Goal: Information Seeking & Learning: Find specific page/section

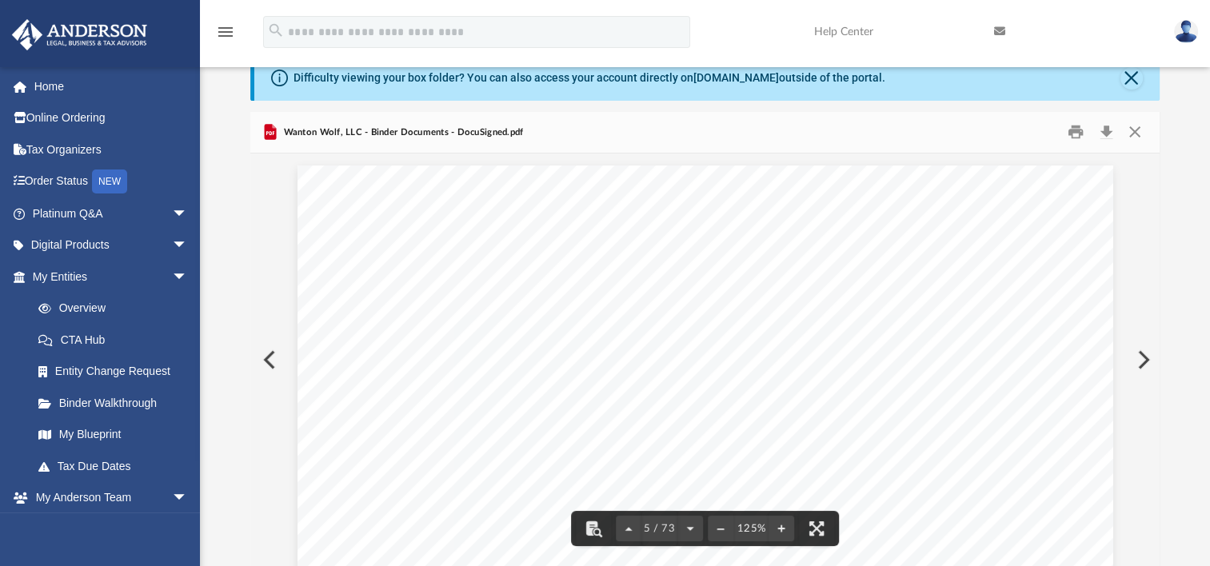
scroll to position [4398, 0]
click at [1129, 74] on button "Close" at bounding box center [1131, 78] width 22 height 22
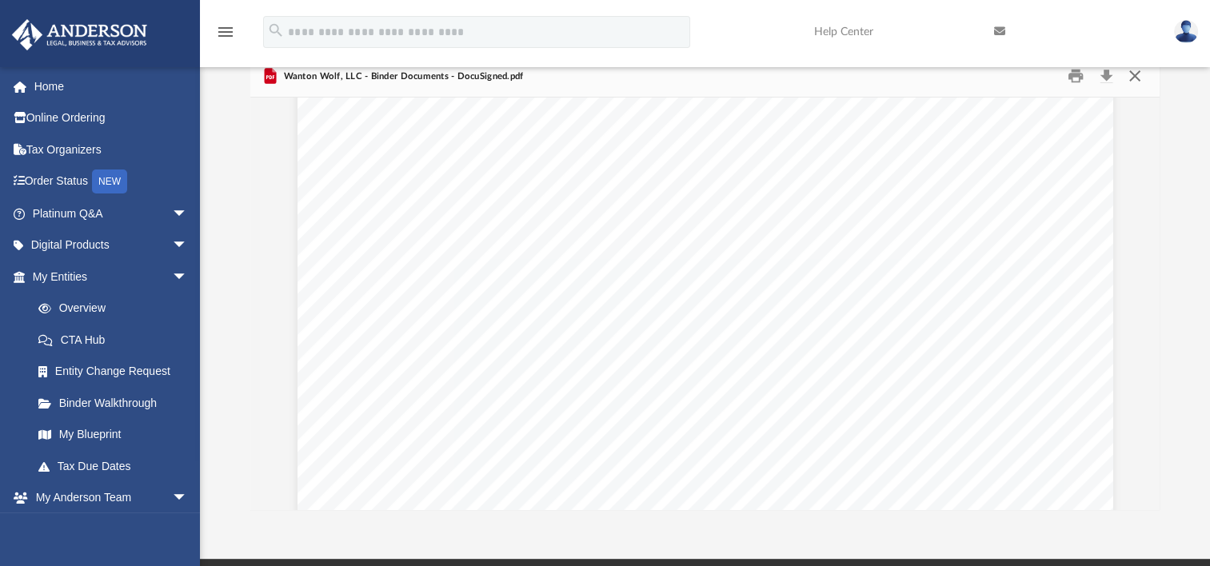
click at [1135, 79] on button "Close" at bounding box center [1133, 76] width 29 height 25
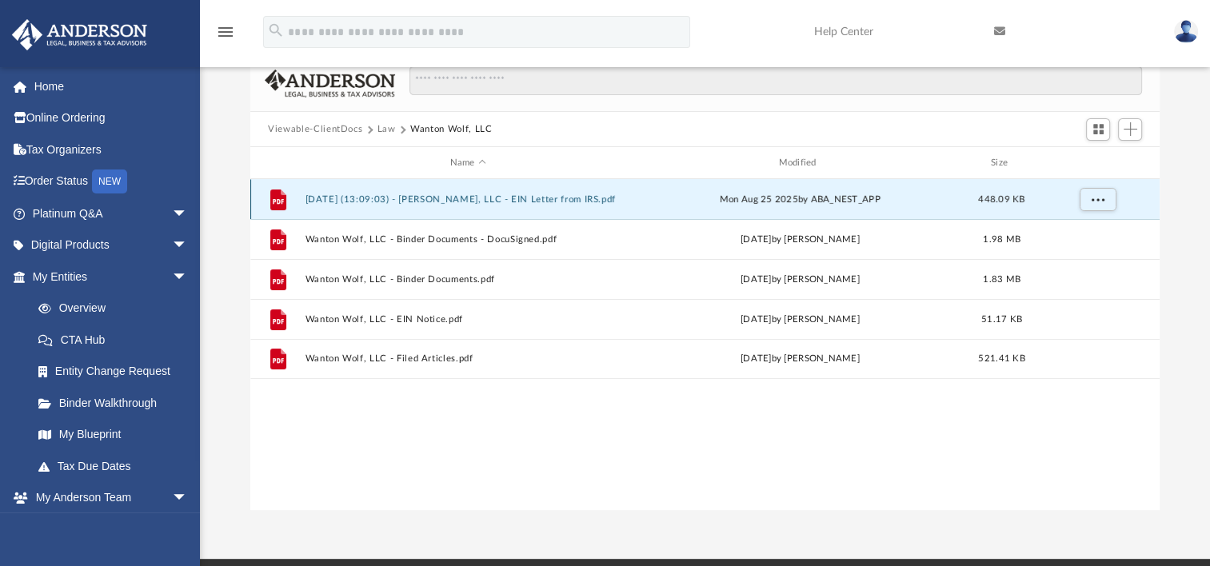
click at [536, 202] on button "[DATE] (13:09:03) - [PERSON_NAME], LLC - EIN Letter from IRS.pdf" at bounding box center [467, 199] width 325 height 10
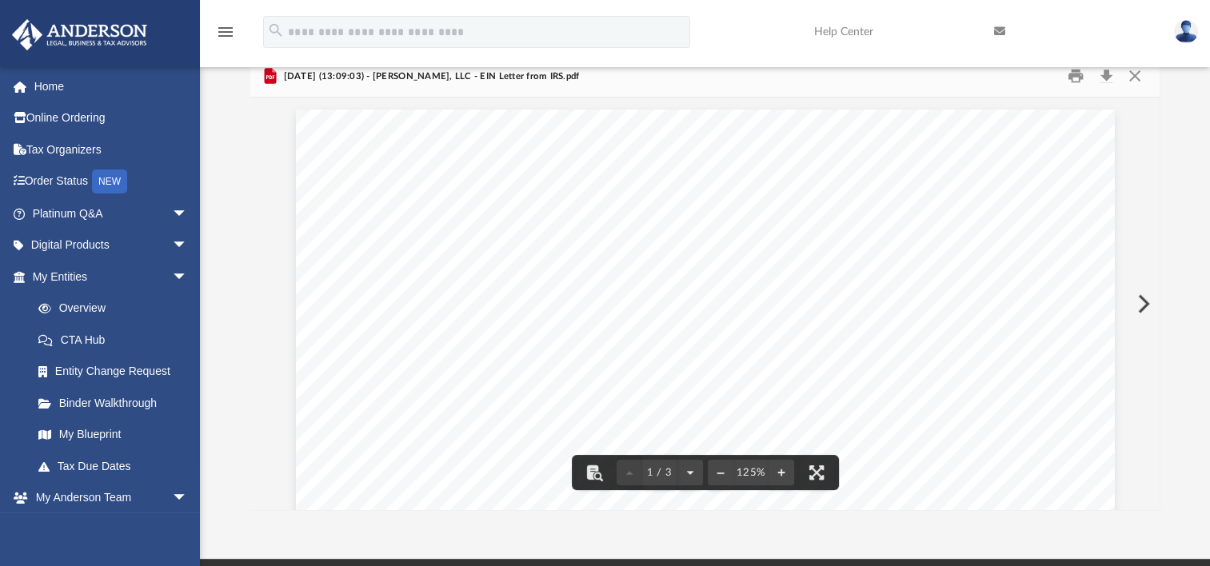
scroll to position [0, 0]
click at [1078, 78] on button "Print" at bounding box center [1076, 76] width 32 height 25
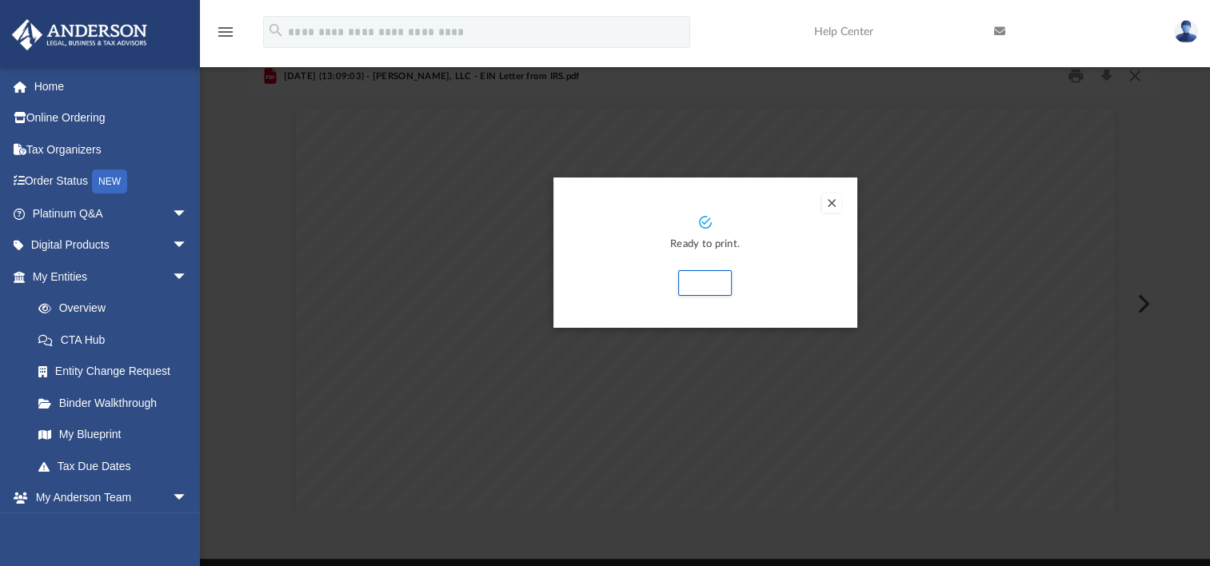
click at [832, 206] on button "Preview" at bounding box center [831, 203] width 19 height 19
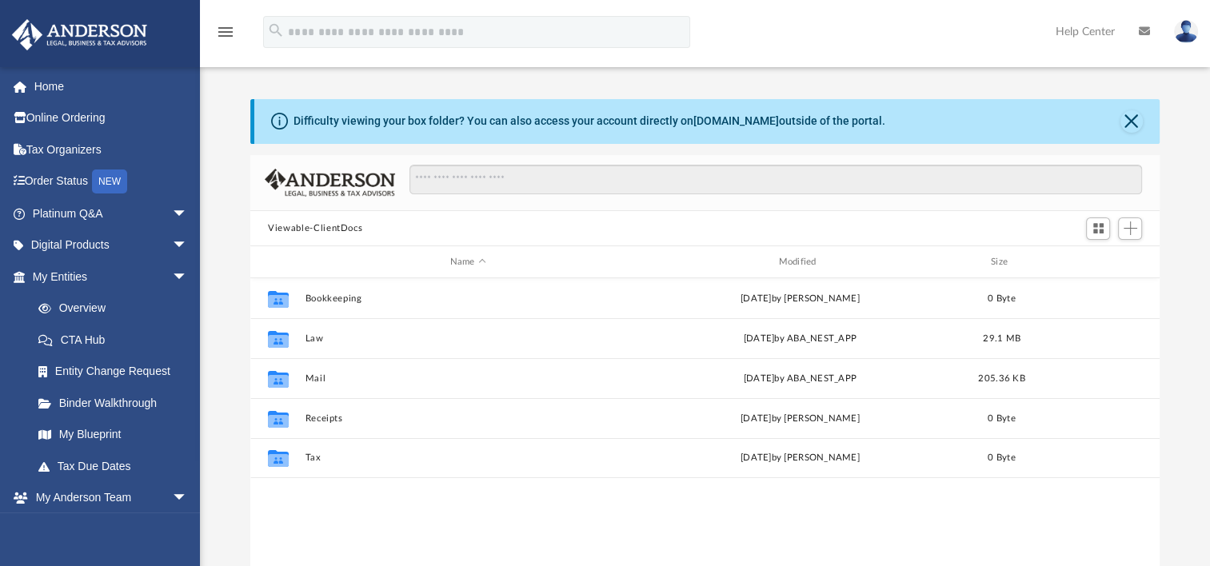
scroll to position [351, 896]
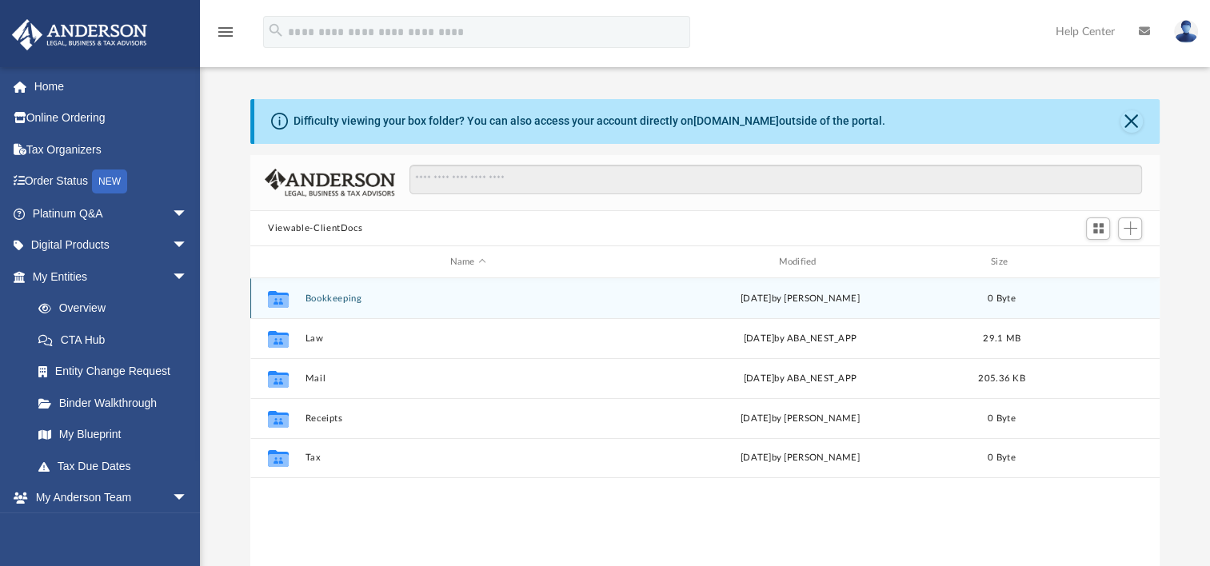
click at [355, 291] on div "Collaborated Folder Bookkeeping [DATE] by [PERSON_NAME] 0 Byte" at bounding box center [704, 298] width 909 height 40
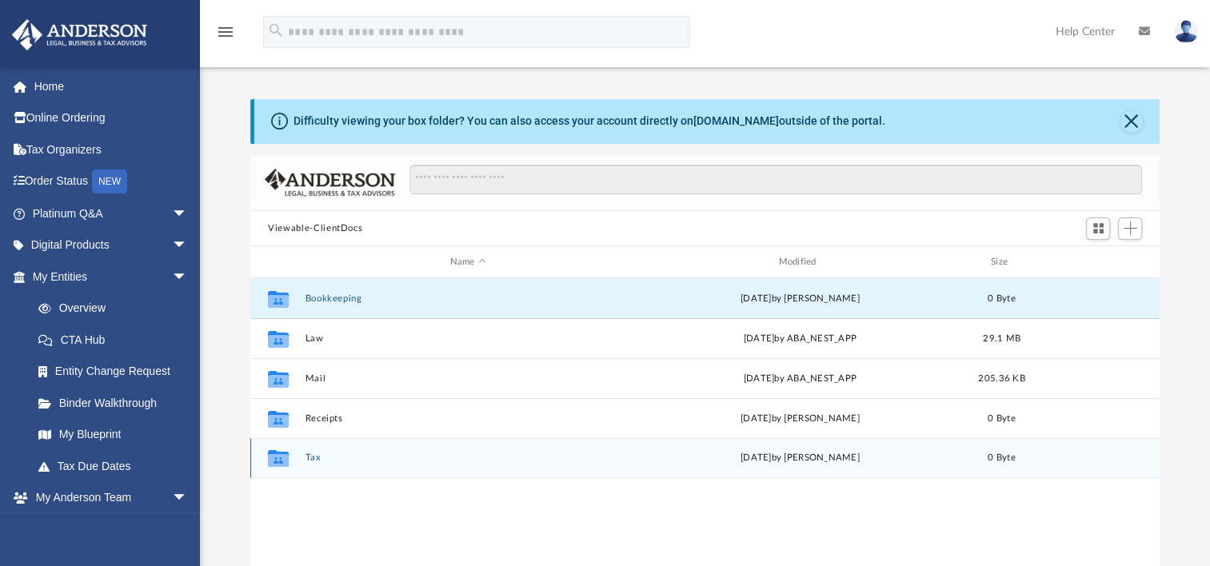
click at [332, 464] on div "Collaborated Folder Tax [DATE] by [PERSON_NAME] 0 Byte" at bounding box center [704, 458] width 909 height 40
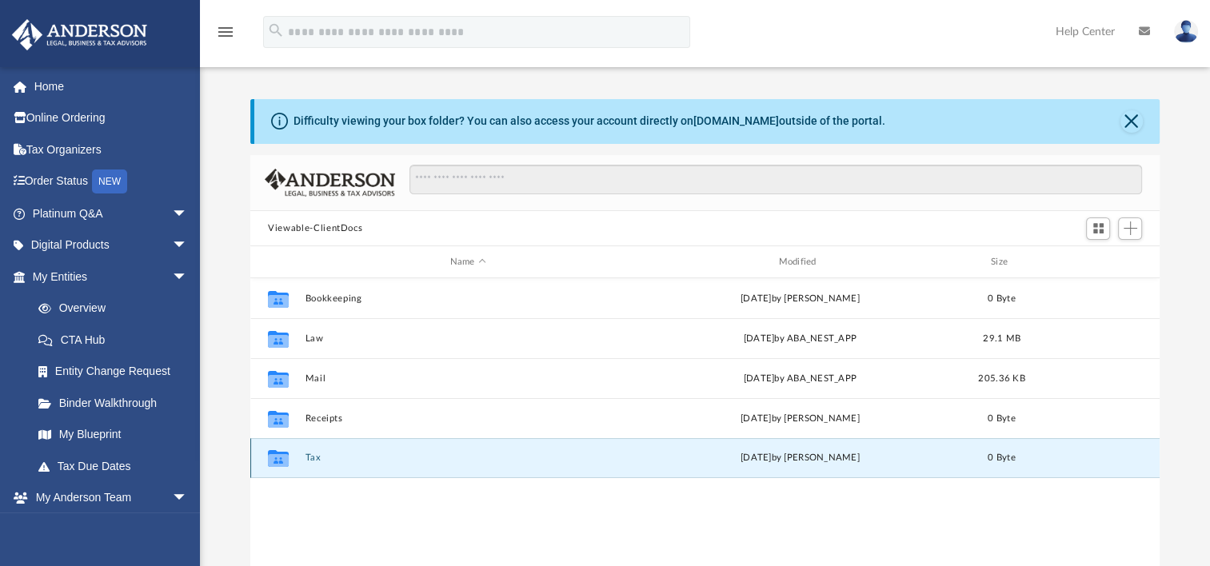
click at [332, 464] on div "Collaborated Folder Tax [DATE] by [PERSON_NAME] 0 Byte" at bounding box center [704, 458] width 909 height 40
click at [285, 457] on icon "grid" at bounding box center [278, 460] width 21 height 13
drag, startPoint x: 285, startPoint y: 457, endPoint x: 328, endPoint y: 454, distance: 42.4
click at [327, 454] on button "Tax" at bounding box center [467, 458] width 325 height 10
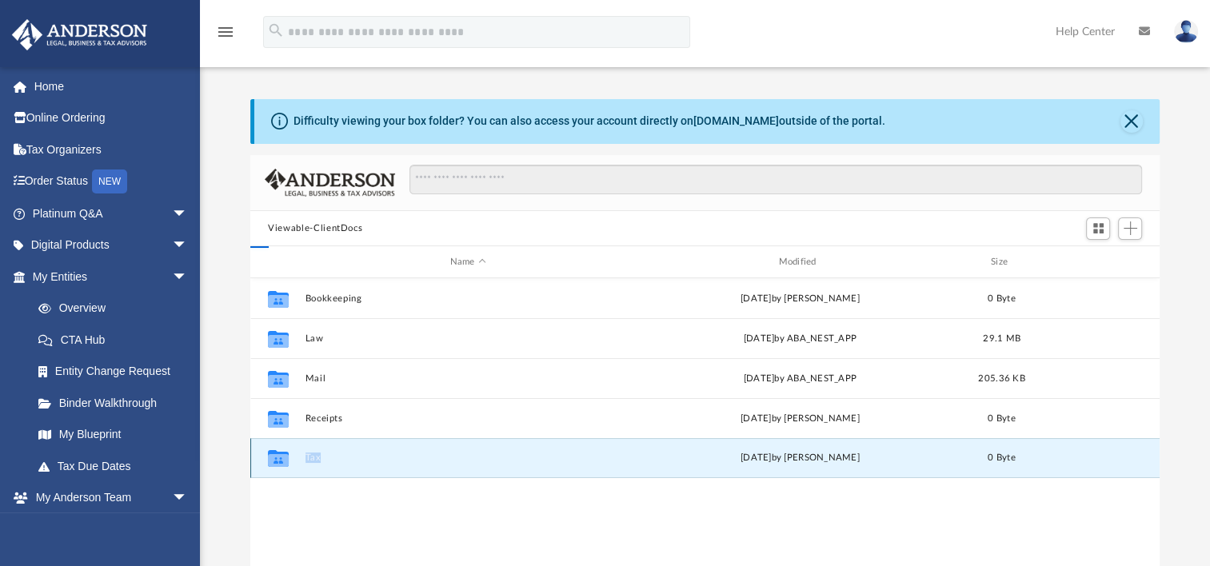
click at [329, 455] on button "Tax" at bounding box center [467, 458] width 325 height 10
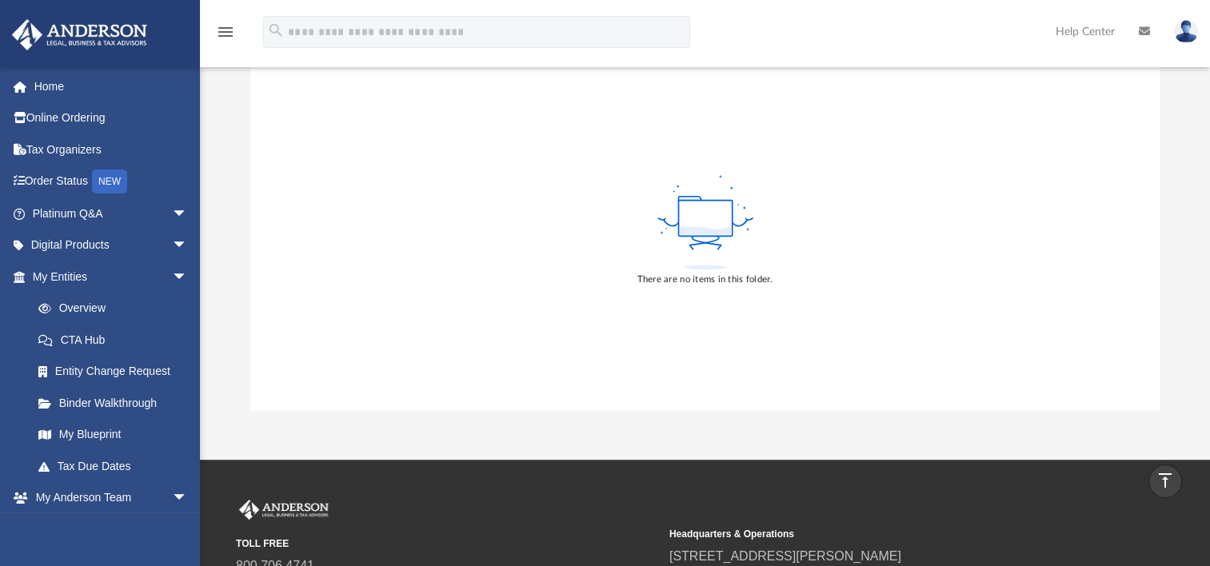
scroll to position [0, 0]
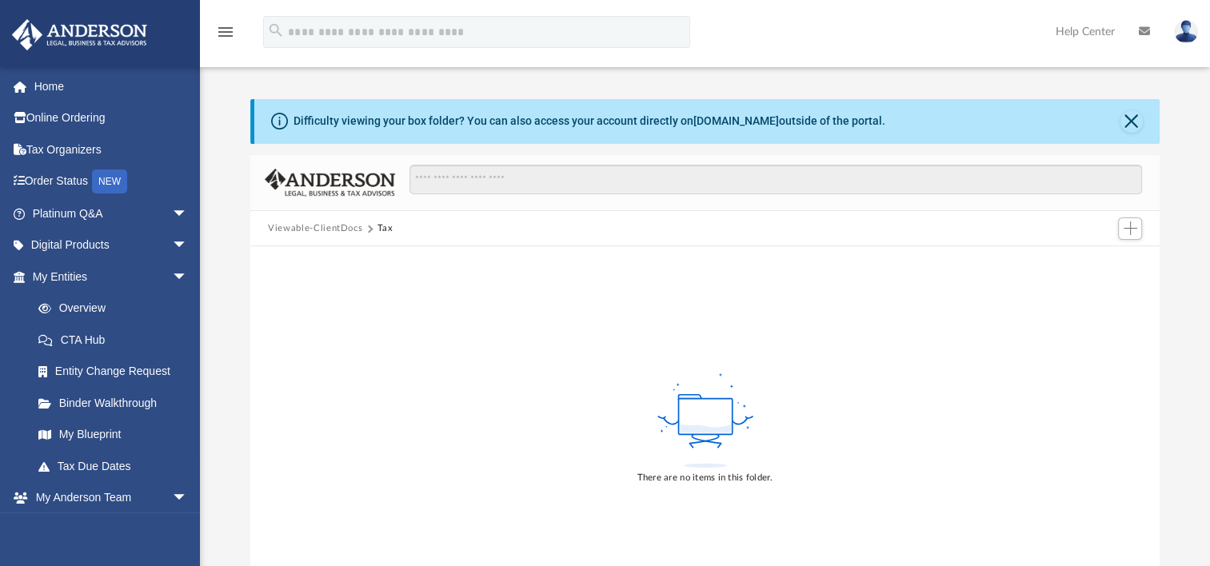
click at [329, 224] on button "Viewable-ClientDocs" at bounding box center [315, 228] width 94 height 14
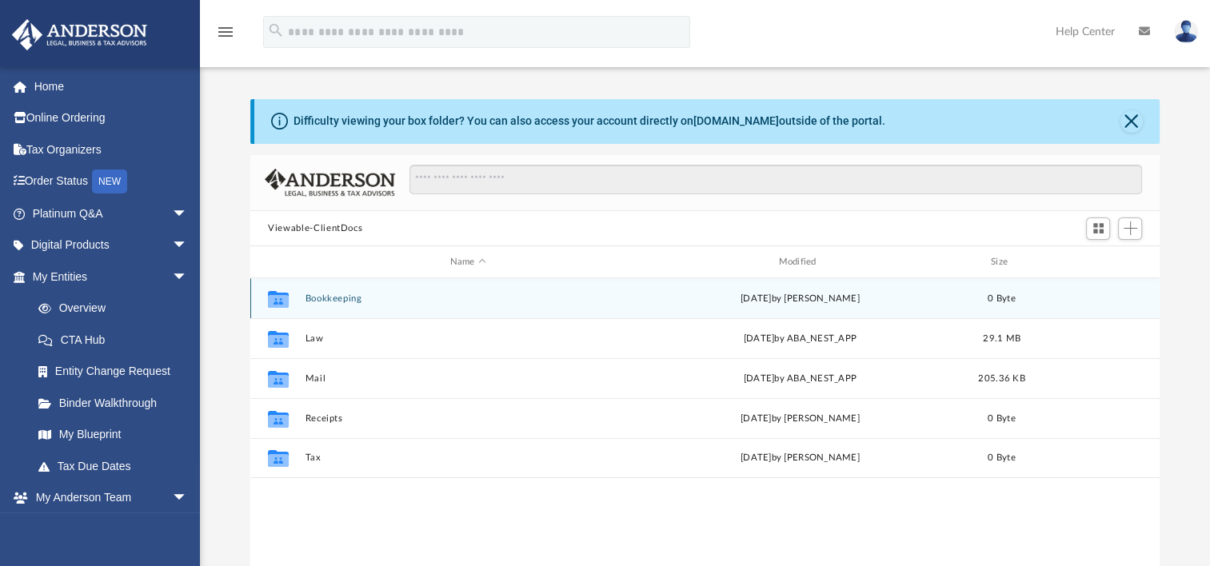
scroll to position [351, 896]
click at [357, 306] on div "Collaborated Folder Bookkeeping Sun Aug 3 2025 by Charles Rogler 0 Byte" at bounding box center [704, 298] width 909 height 40
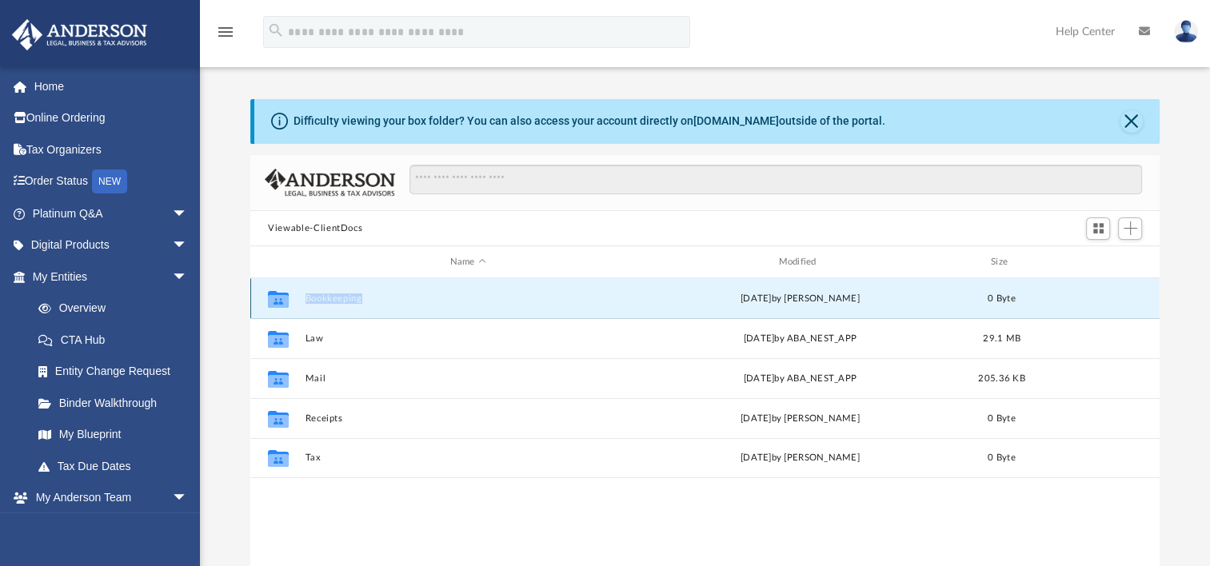
drag, startPoint x: 357, startPoint y: 306, endPoint x: 408, endPoint y: 297, distance: 51.9
click at [408, 297] on button "Bookkeeping" at bounding box center [467, 298] width 325 height 10
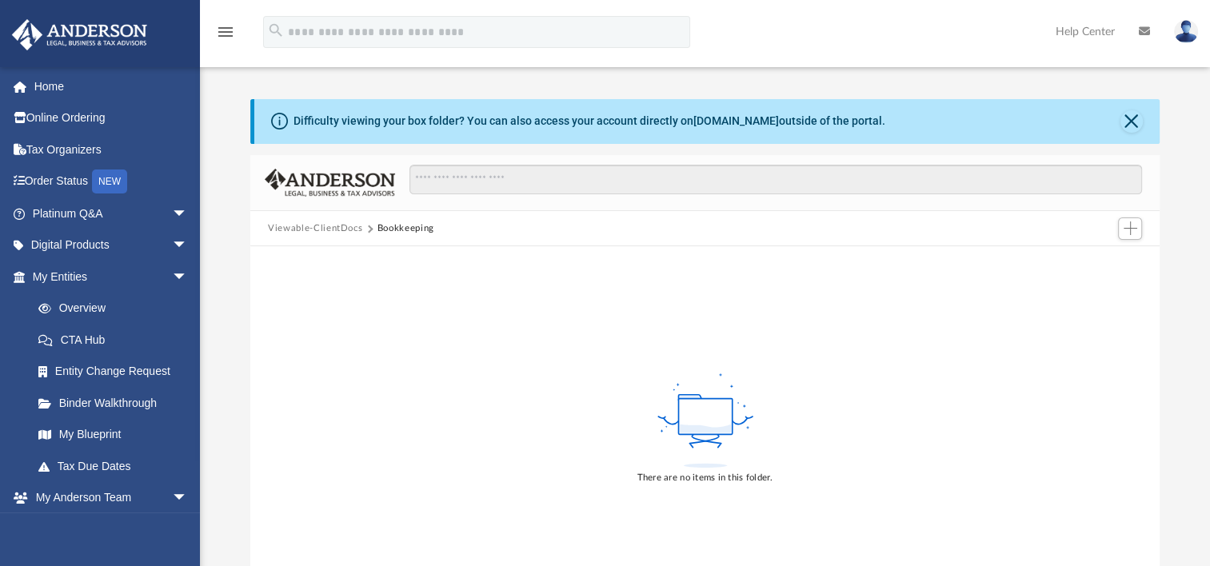
drag, startPoint x: 408, startPoint y: 297, endPoint x: 300, endPoint y: 237, distance: 123.9
click at [300, 237] on div "Viewable-ClientDocs Bookkeeping" at bounding box center [704, 228] width 909 height 35
click at [304, 230] on button "Viewable-ClientDocs" at bounding box center [315, 228] width 94 height 14
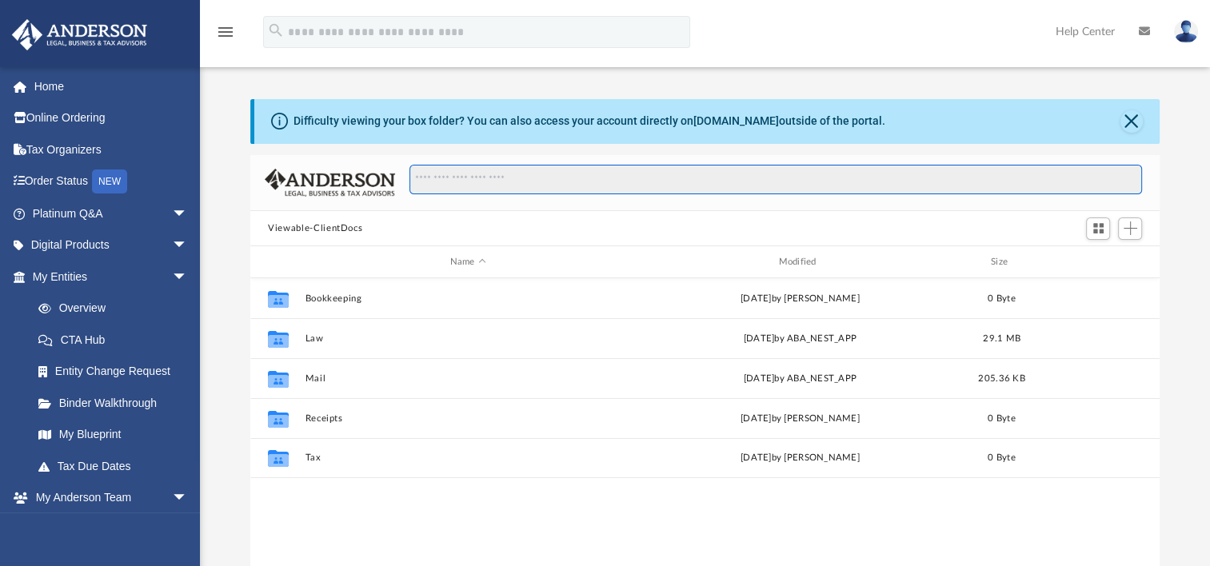
click at [472, 186] on input "Search files and folders" at bounding box center [775, 180] width 732 height 30
type input "***"
